Goal: Transaction & Acquisition: Purchase product/service

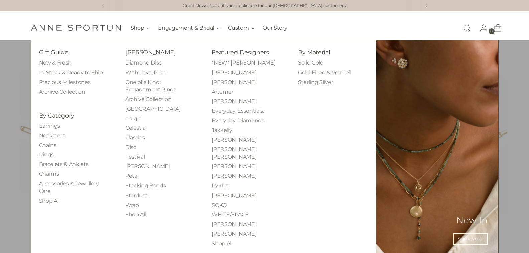
click at [45, 155] on link "Rings" at bounding box center [46, 154] width 15 height 6
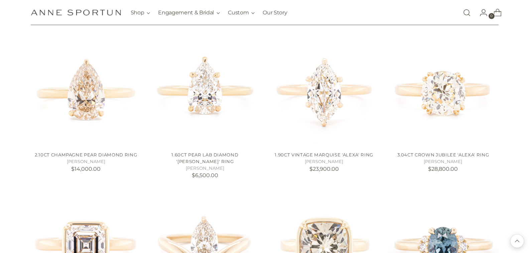
scroll to position [568, 0]
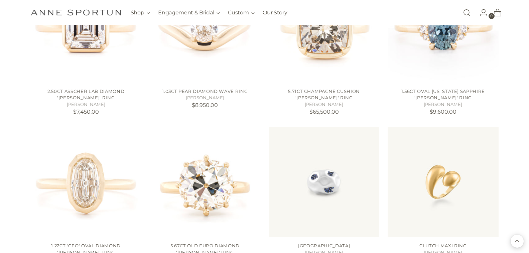
scroll to position [668, 0]
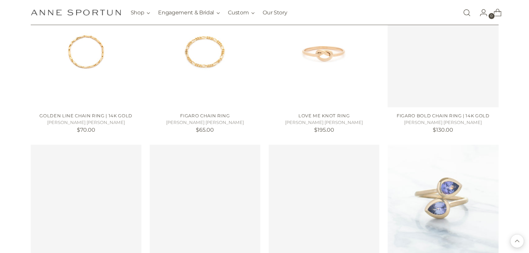
scroll to position [1703, 0]
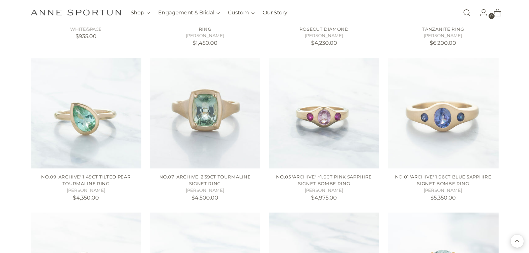
scroll to position [2037, 0]
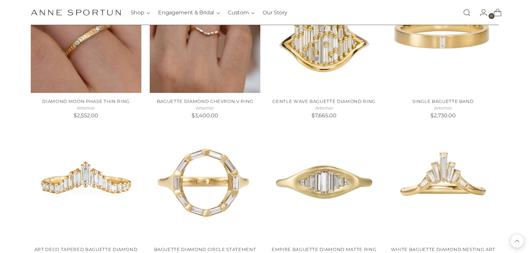
scroll to position [3006, 0]
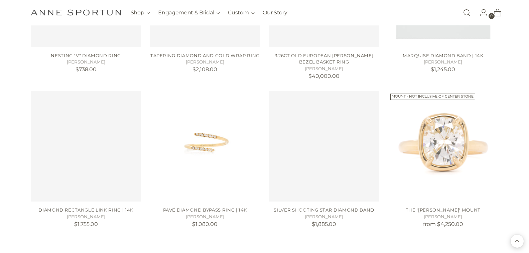
scroll to position [3607, 0]
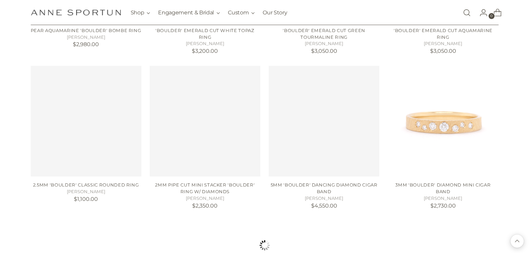
scroll to position [4241, 0]
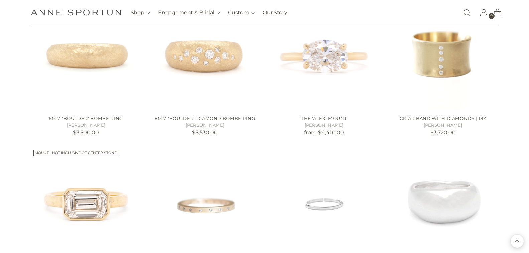
scroll to position [4809, 0]
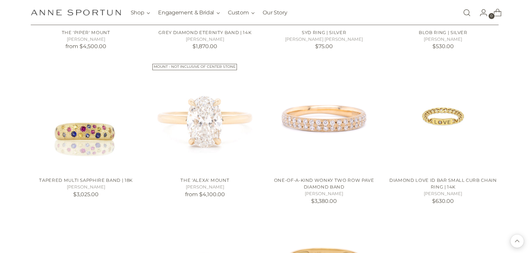
scroll to position [5109, 0]
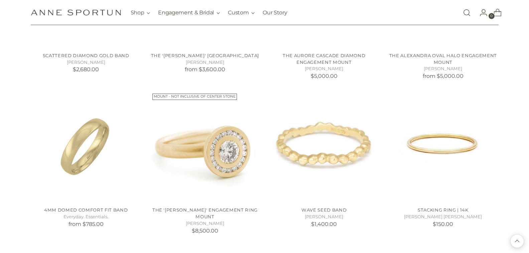
scroll to position [6040, 0]
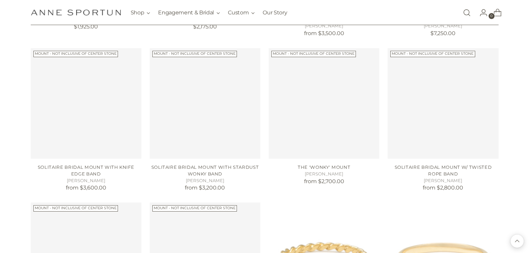
scroll to position [6607, 0]
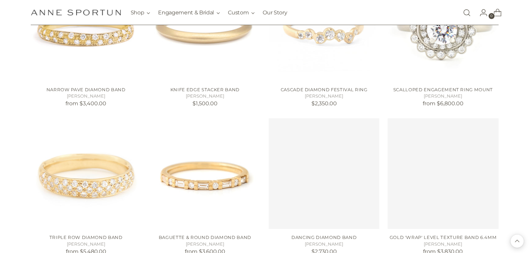
scroll to position [7142, 0]
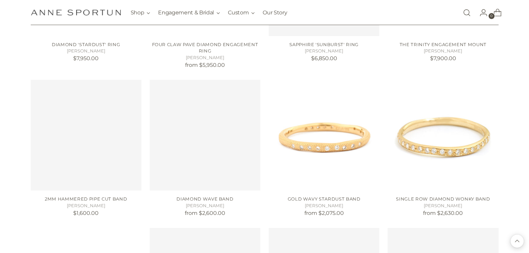
scroll to position [7843, 0]
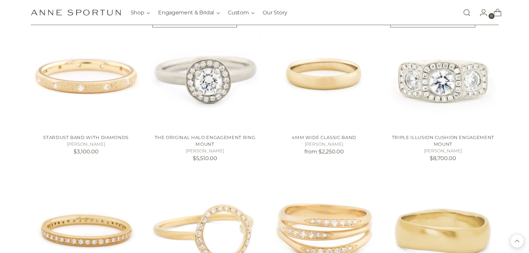
scroll to position [8477, 0]
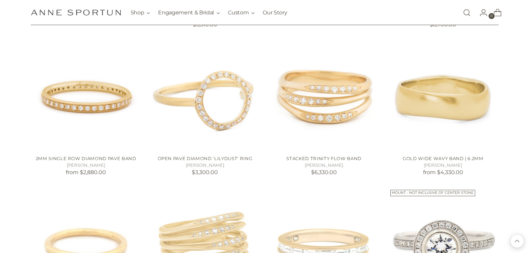
scroll to position [8578, 0]
